Goal: Task Accomplishment & Management: Use online tool/utility

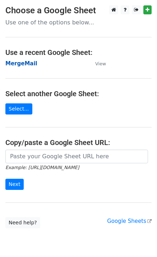
click at [24, 65] on strong "MergeMail" at bounding box center [21, 63] width 32 height 6
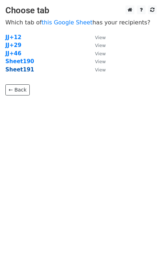
click at [26, 72] on strong "Sheet191" at bounding box center [19, 69] width 29 height 6
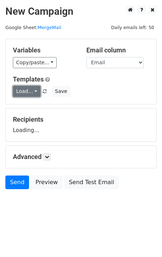
click at [25, 89] on link "Load..." at bounding box center [27, 91] width 28 height 11
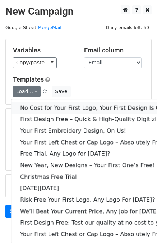
click at [42, 104] on link "No Cost for Your First Logo, Your First Design Is On Us!" at bounding box center [97, 107] width 172 height 11
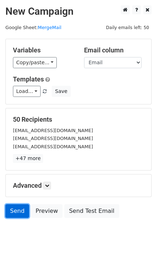
click at [17, 211] on link "Send" at bounding box center [17, 211] width 24 height 14
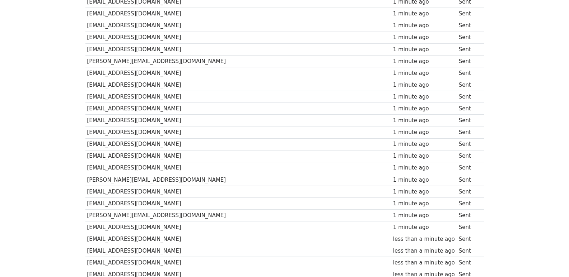
scroll to position [499, 0]
